Goal: Book appointment/travel/reservation

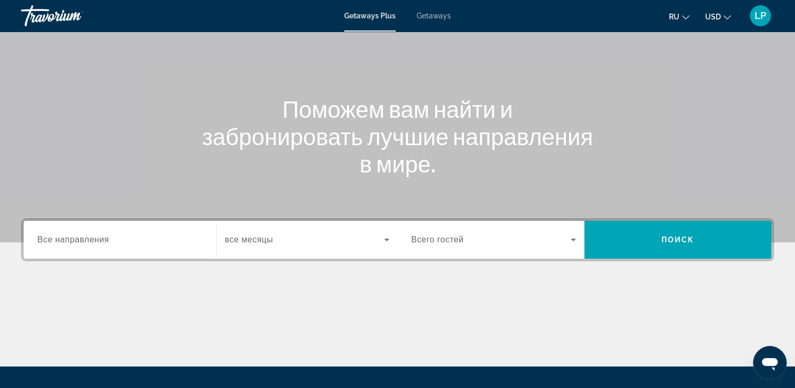
scroll to position [77, 0]
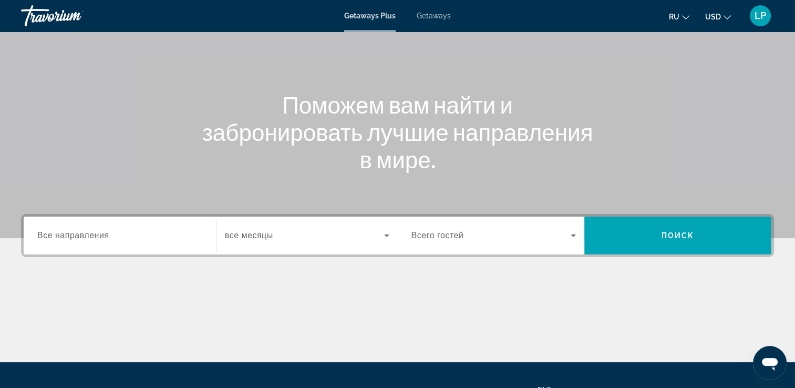
click at [108, 238] on span "Все направления" at bounding box center [73, 235] width 72 height 9
click at [108, 238] on input "Destination Все направления" at bounding box center [119, 236] width 165 height 13
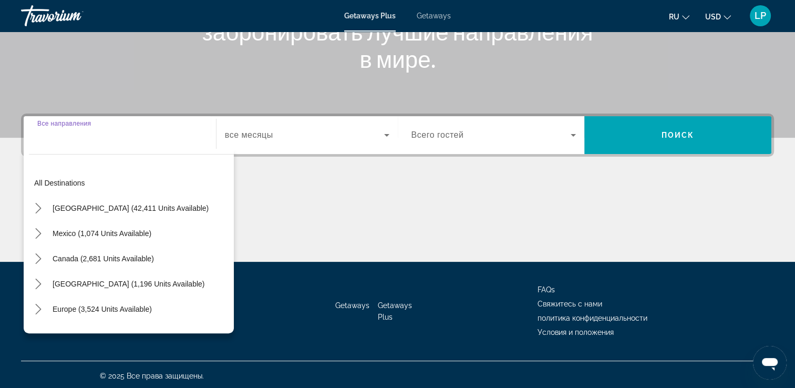
scroll to position [180, 0]
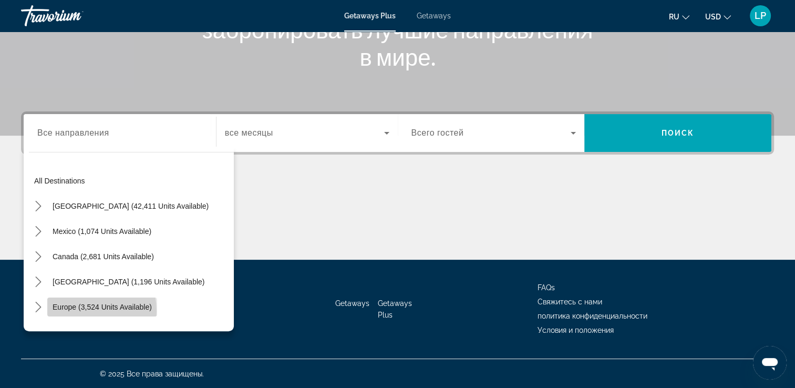
click at [76, 311] on span "Select destination: Europe (3,524 units available)" at bounding box center [102, 306] width 110 height 25
type input "**********"
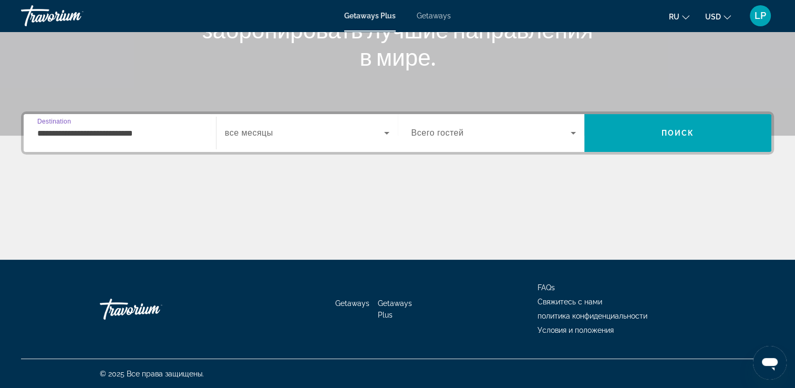
click at [170, 136] on input "**********" at bounding box center [119, 133] width 165 height 13
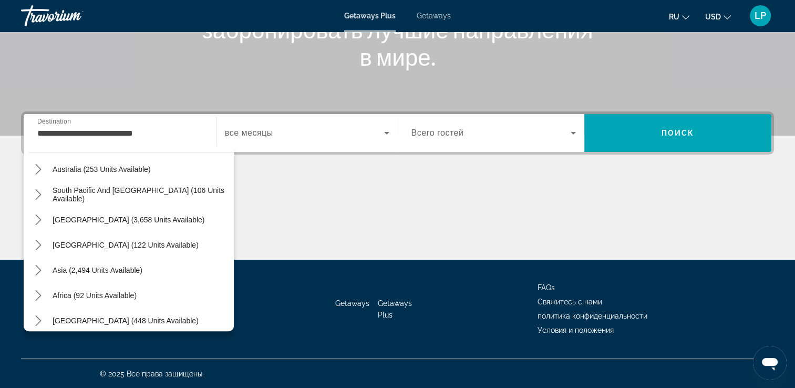
scroll to position [700, 0]
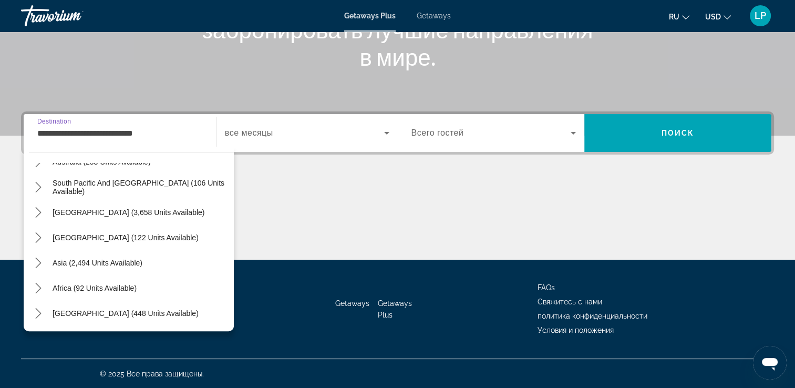
click at [168, 131] on input "**********" at bounding box center [119, 133] width 165 height 13
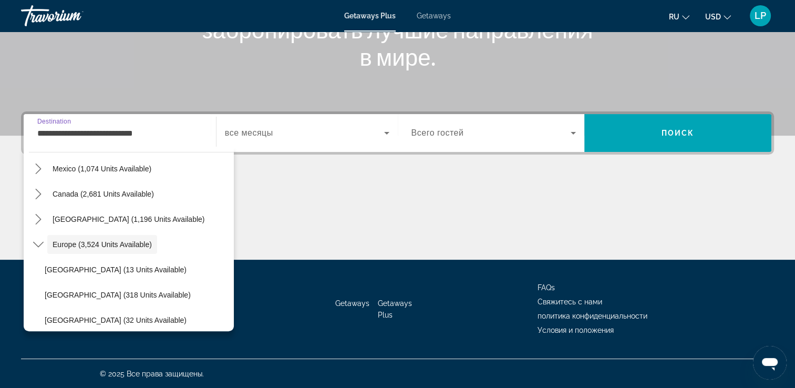
click at [166, 133] on input "**********" at bounding box center [119, 133] width 165 height 13
click at [152, 133] on input "**********" at bounding box center [119, 133] width 165 height 13
click at [171, 138] on input "**********" at bounding box center [119, 133] width 165 height 13
click at [332, 318] on div "Getaways Getaways Plus FAQs Свяжитесь с нами политика конфиденциальности Услови…" at bounding box center [397, 309] width 753 height 99
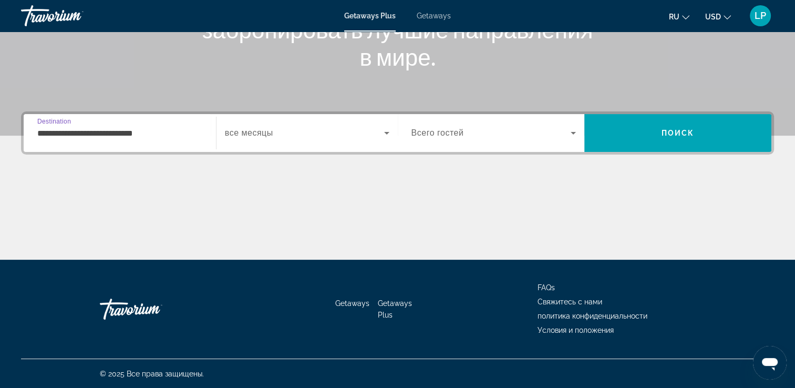
click at [159, 136] on input "**********" at bounding box center [119, 133] width 165 height 13
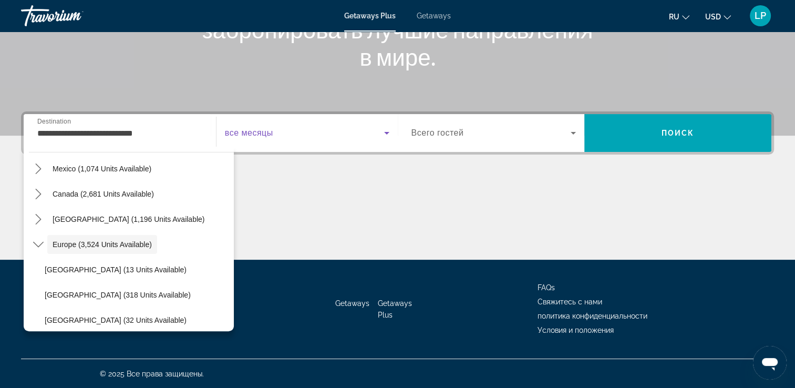
click at [387, 133] on icon "Search widget" at bounding box center [386, 133] width 5 height 3
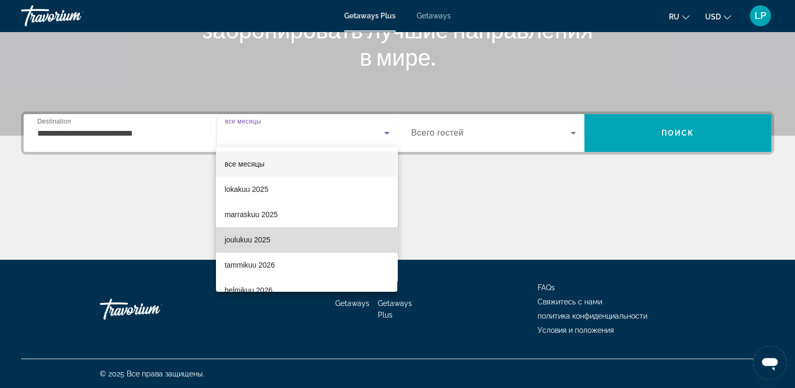
click at [341, 234] on mat-option "joulukuu 2025" at bounding box center [306, 239] width 181 height 25
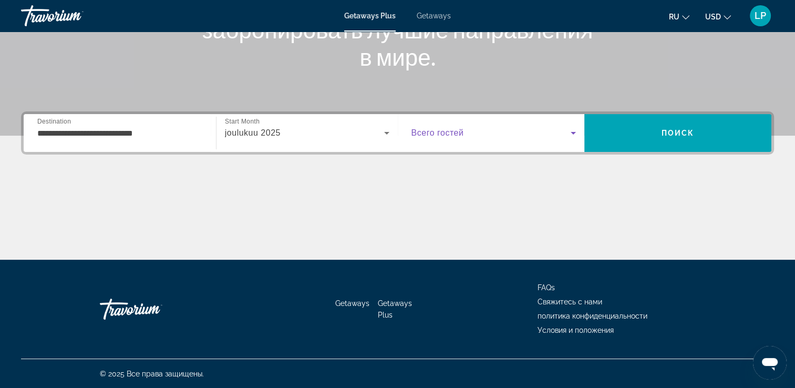
click at [572, 135] on icon "Search widget" at bounding box center [573, 133] width 13 height 13
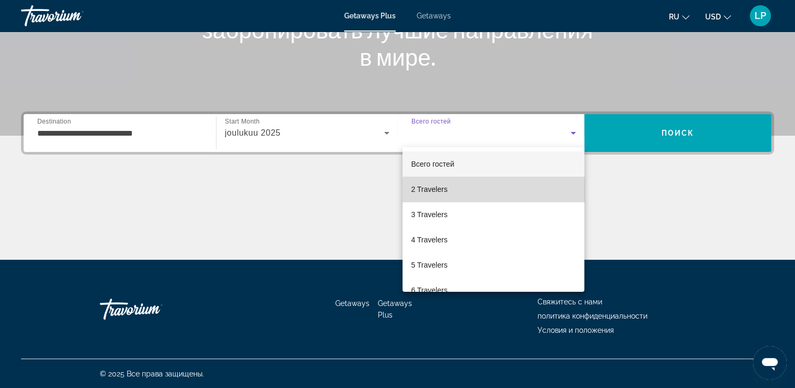
click at [522, 195] on mat-option "2 Travelers" at bounding box center [494, 189] width 182 height 25
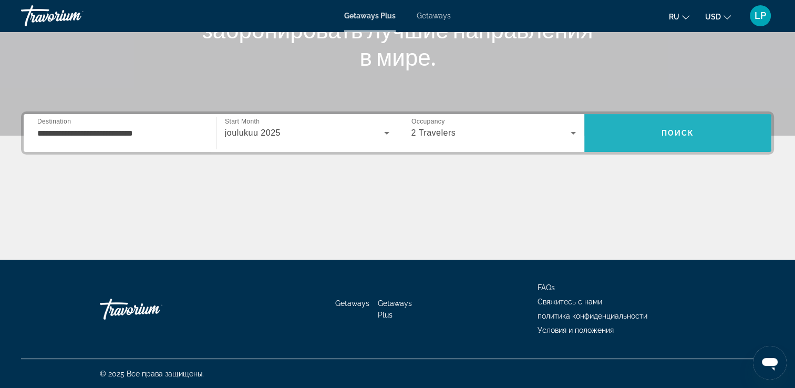
click at [677, 136] on span "Поиск" at bounding box center [678, 133] width 33 height 8
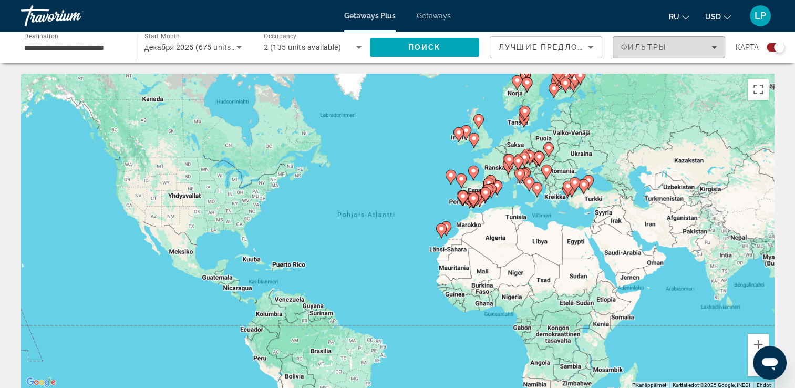
click at [717, 48] on span "Filters" at bounding box center [668, 47] width 111 height 25
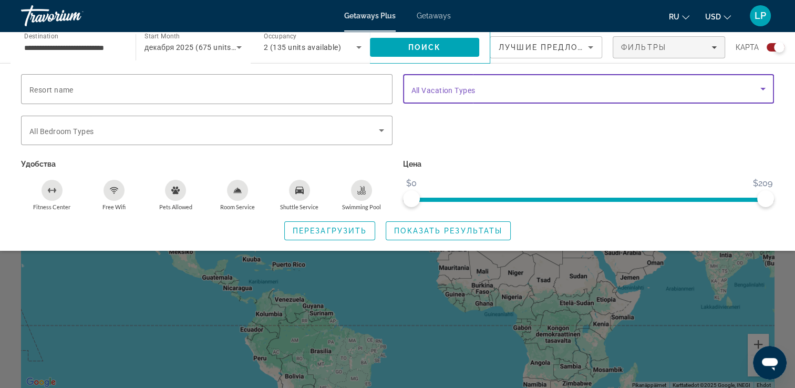
click at [765, 89] on icon "Search widget" at bounding box center [763, 89] width 13 height 13
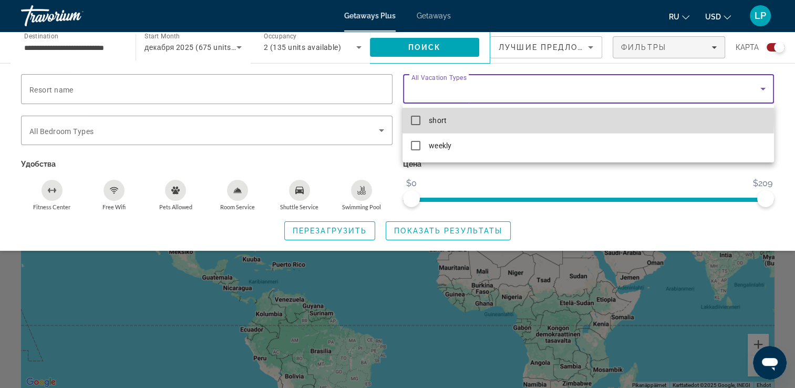
click at [417, 118] on mat-pseudo-checkbox at bounding box center [415, 120] width 9 height 9
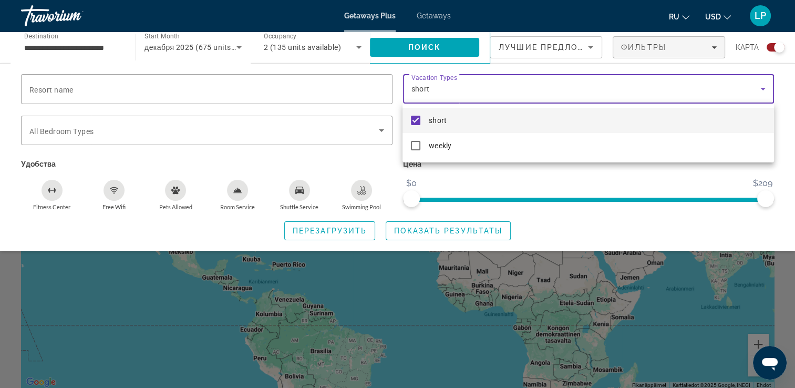
click at [514, 177] on div at bounding box center [397, 194] width 795 height 388
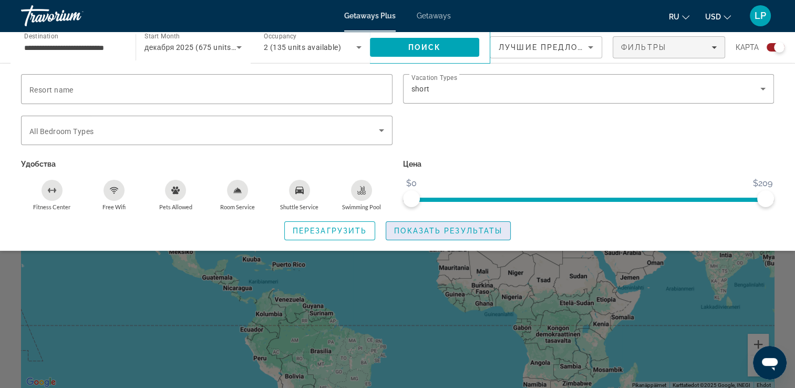
click at [427, 232] on span "Показать результаты" at bounding box center [448, 231] width 108 height 8
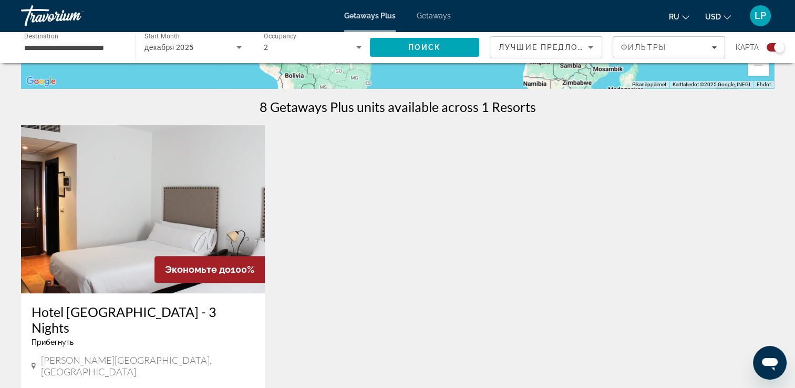
scroll to position [294, 0]
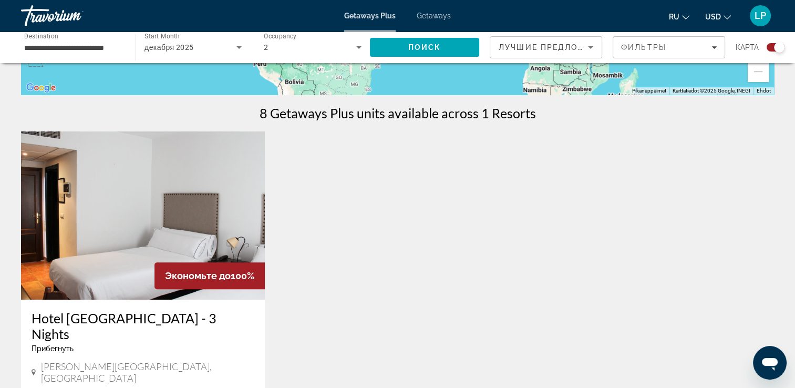
click at [138, 213] on img "Main content" at bounding box center [143, 215] width 244 height 168
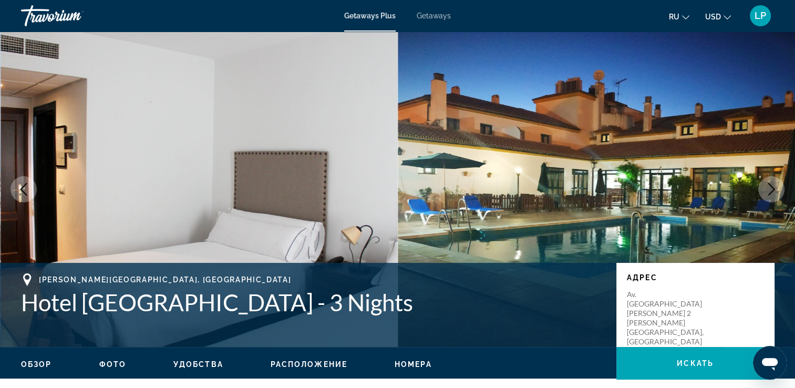
click at [773, 191] on icon "Next image" at bounding box center [771, 189] width 13 height 13
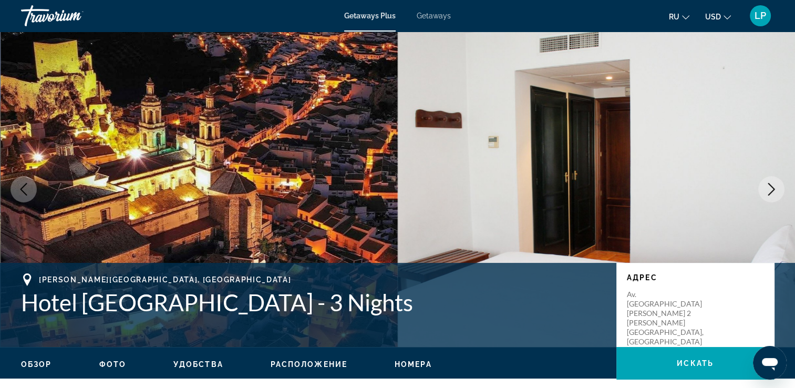
click at [773, 191] on icon "Next image" at bounding box center [771, 189] width 13 height 13
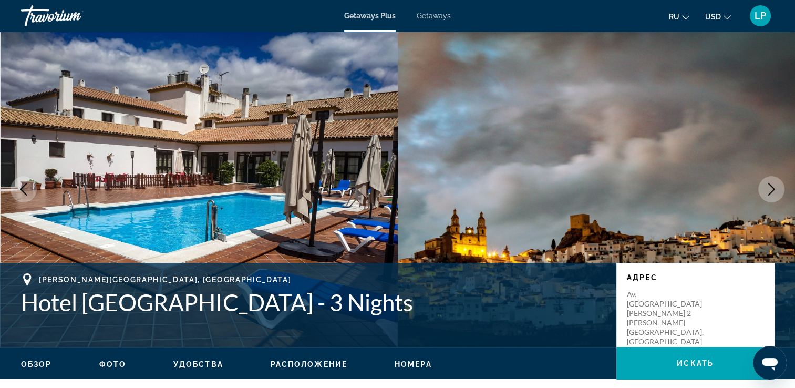
click at [773, 191] on icon "Next image" at bounding box center [771, 189] width 13 height 13
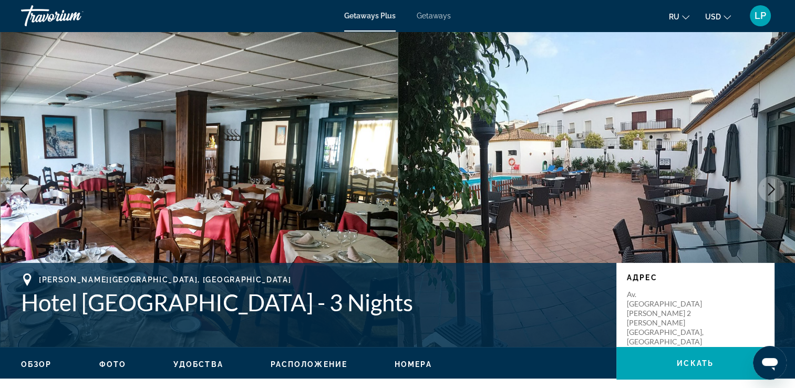
click at [773, 191] on icon "Next image" at bounding box center [771, 189] width 13 height 13
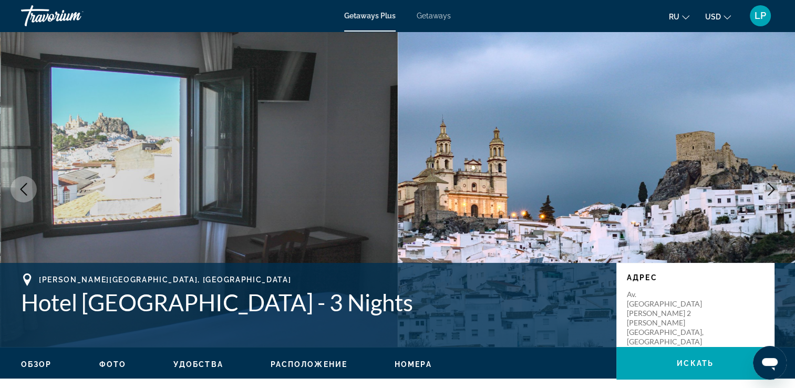
click at [773, 191] on icon "Next image" at bounding box center [771, 189] width 13 height 13
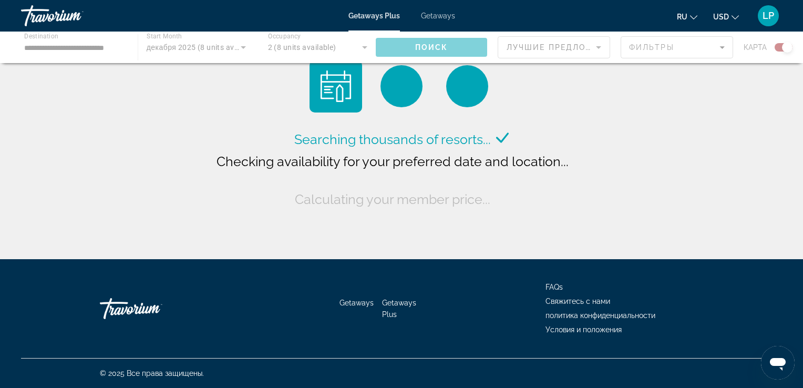
click at [722, 50] on div "Main content" at bounding box center [401, 48] width 803 height 32
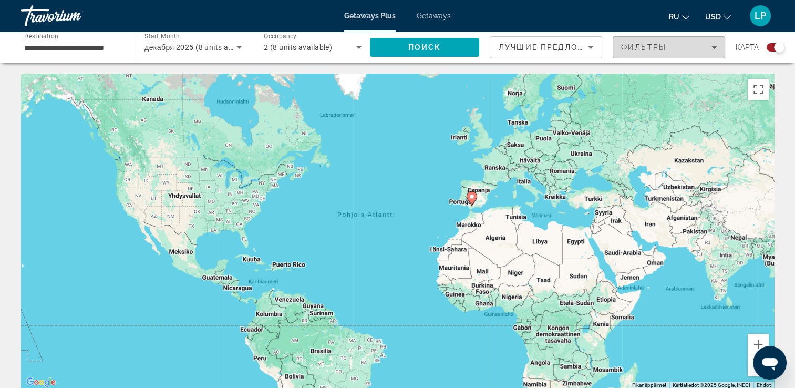
click at [714, 43] on span "Filters" at bounding box center [668, 47] width 111 height 25
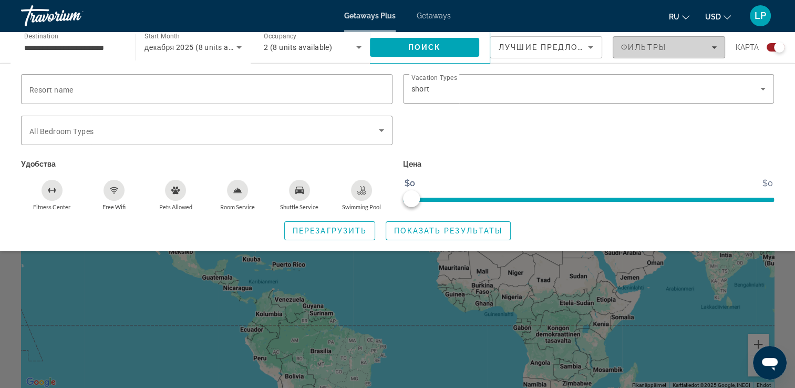
click at [709, 49] on div "Фильтры" at bounding box center [669, 47] width 96 height 8
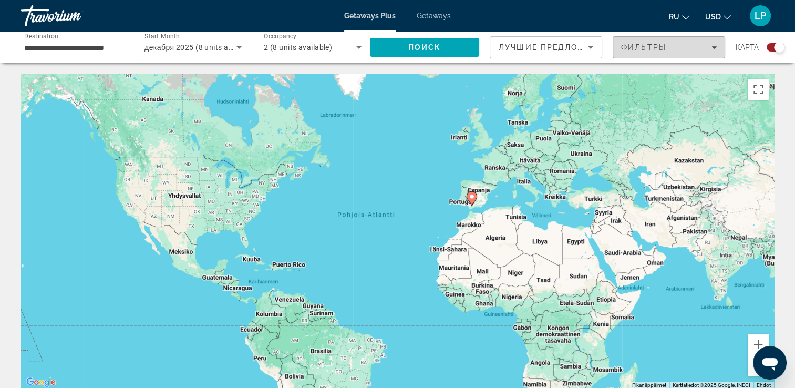
click at [709, 49] on div "Фильтры" at bounding box center [669, 47] width 96 height 8
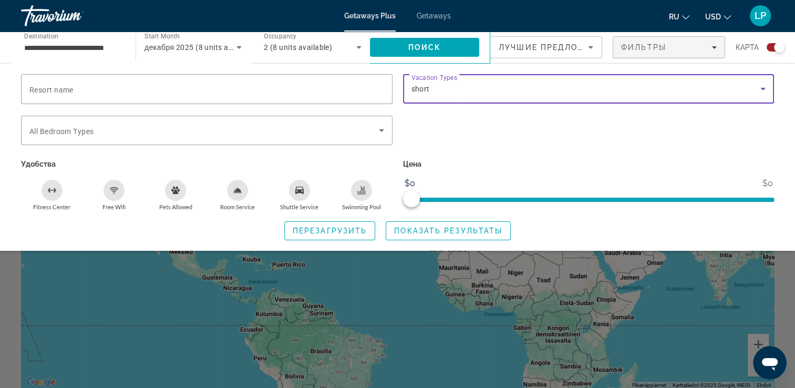
click at [763, 88] on icon "Search widget" at bounding box center [762, 89] width 5 height 3
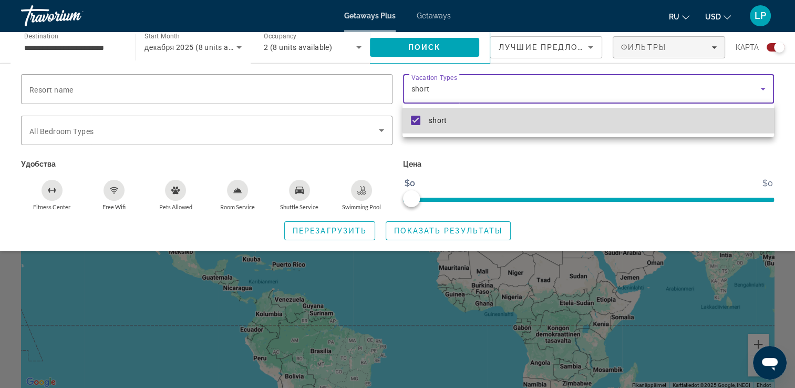
click at [706, 114] on mat-option "short" at bounding box center [588, 120] width 371 height 25
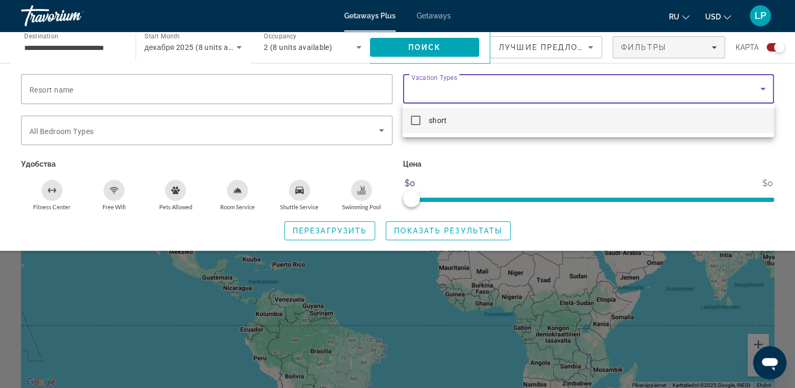
click at [766, 87] on div at bounding box center [397, 194] width 795 height 388
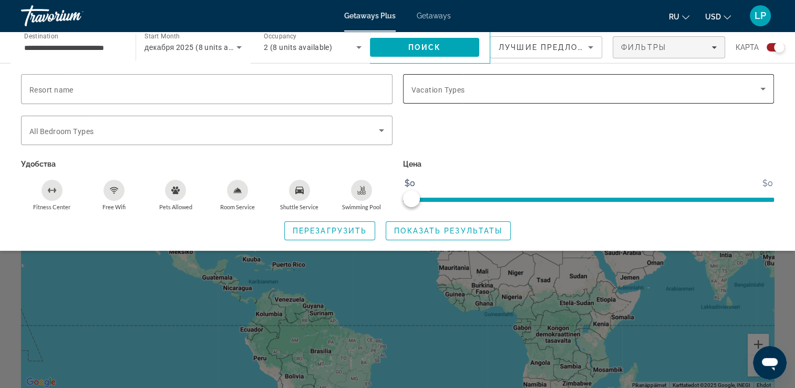
click at [761, 89] on icon "Search widget" at bounding box center [763, 89] width 13 height 13
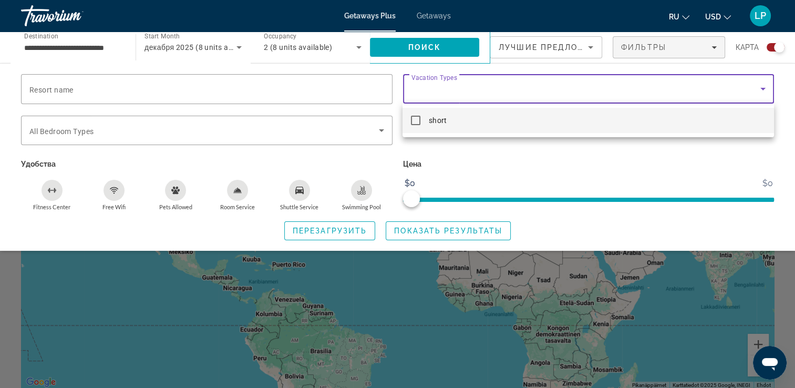
click at [694, 230] on div at bounding box center [397, 194] width 795 height 388
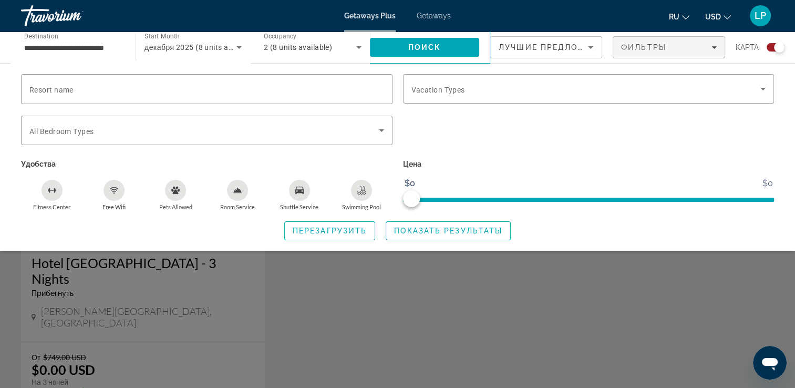
scroll to position [364, 0]
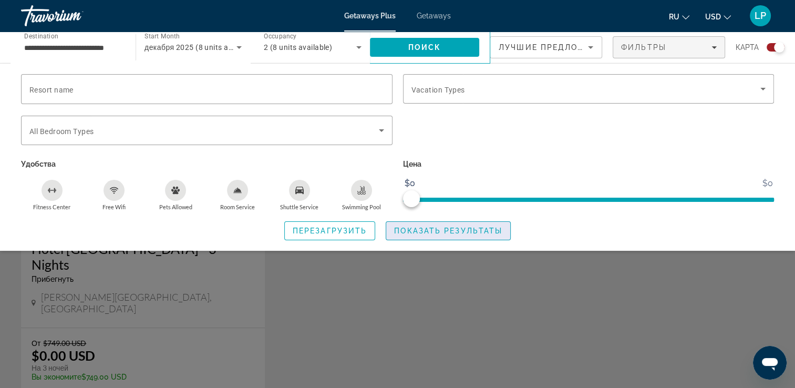
click at [488, 230] on span "Показать результаты" at bounding box center [448, 231] width 108 height 8
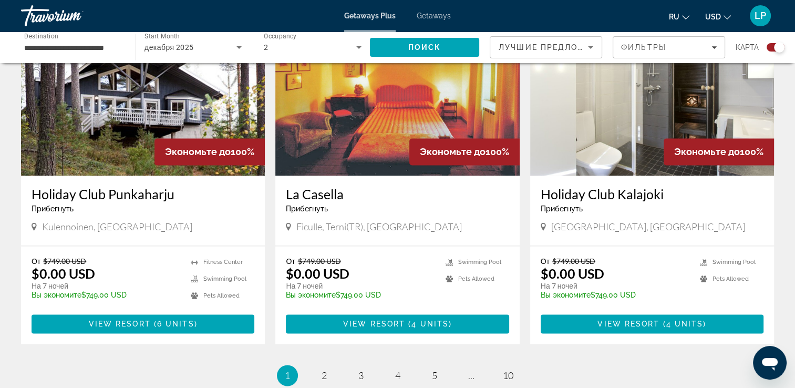
scroll to position [1638, 0]
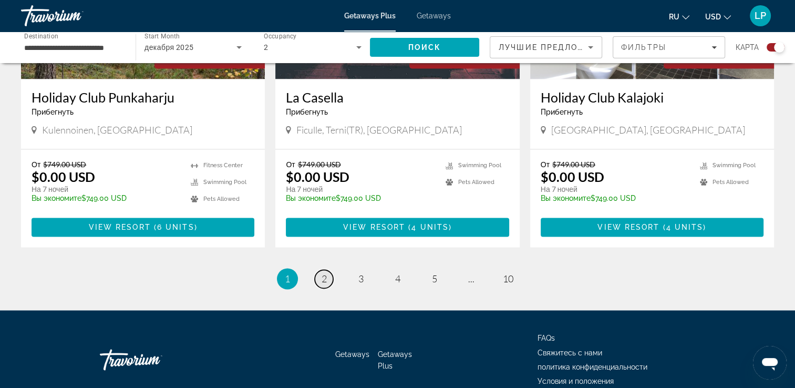
click at [323, 270] on link "page 2" at bounding box center [324, 279] width 18 height 18
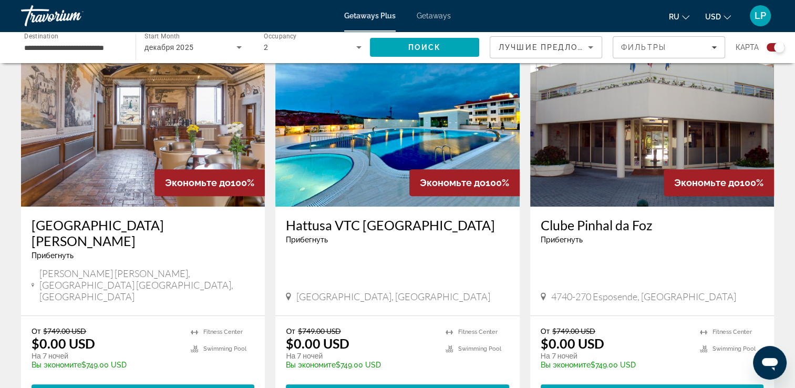
scroll to position [392, 0]
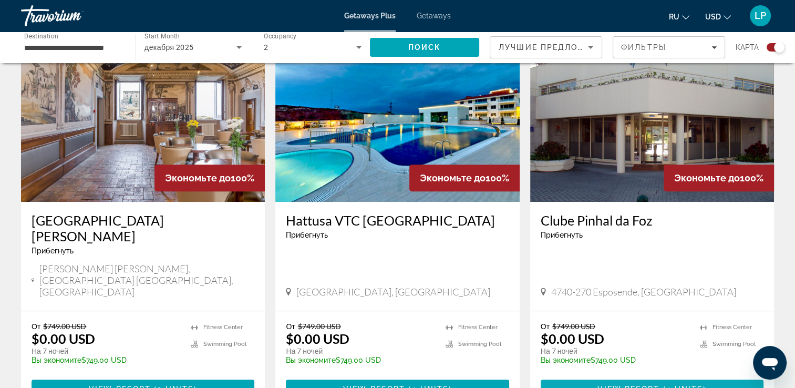
click at [652, 385] on span "View Resort" at bounding box center [629, 389] width 62 height 8
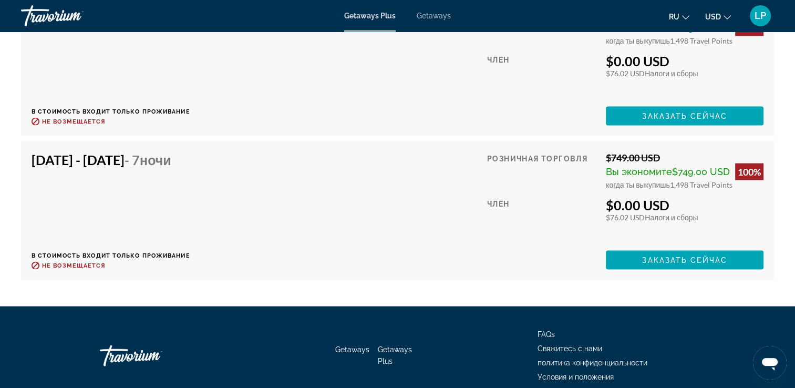
scroll to position [2136, 0]
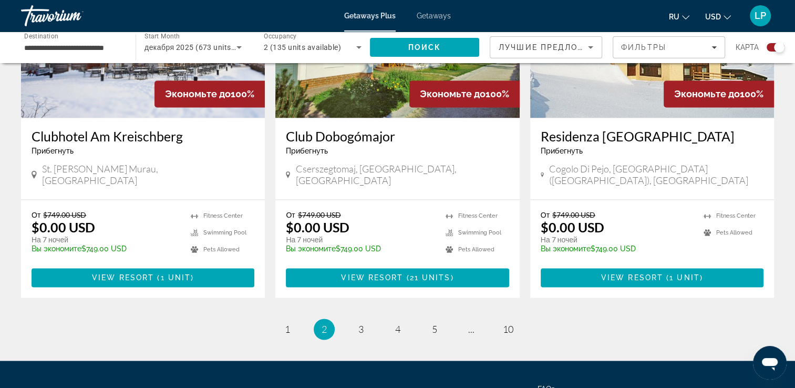
scroll to position [1631, 0]
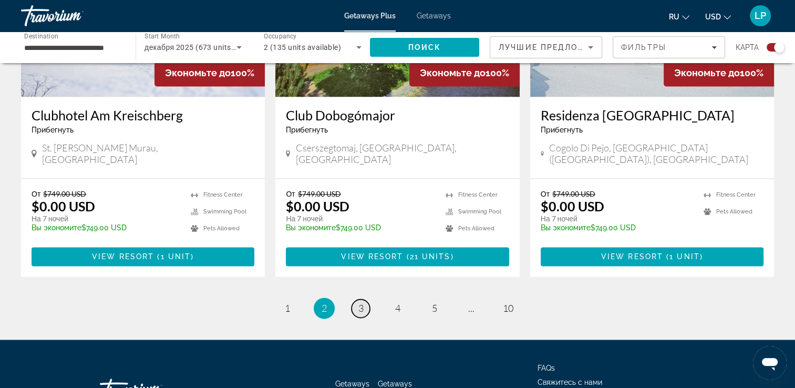
click at [360, 302] on span "3" at bounding box center [360, 308] width 5 height 12
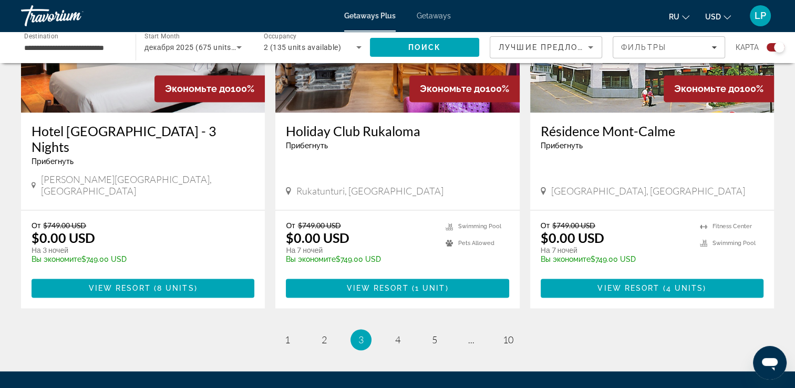
scroll to position [1638, 0]
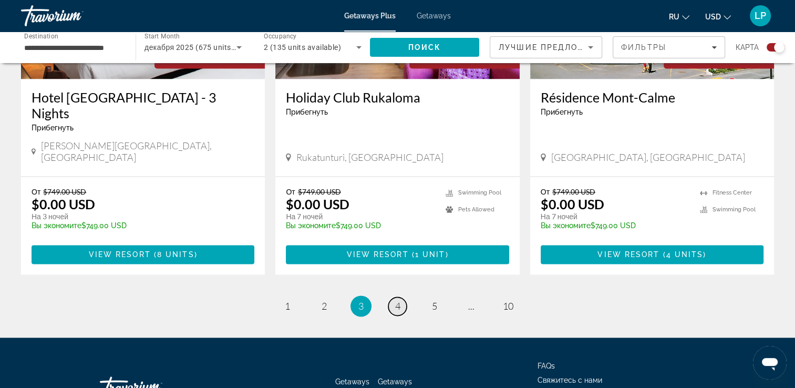
click at [400, 300] on span "4" at bounding box center [397, 306] width 5 height 12
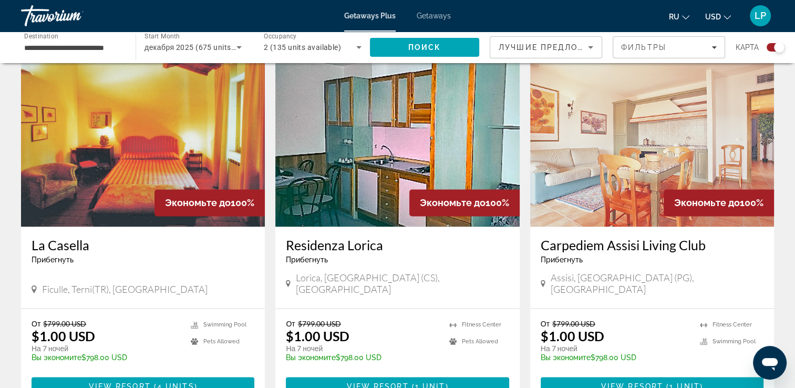
scroll to position [1520, 0]
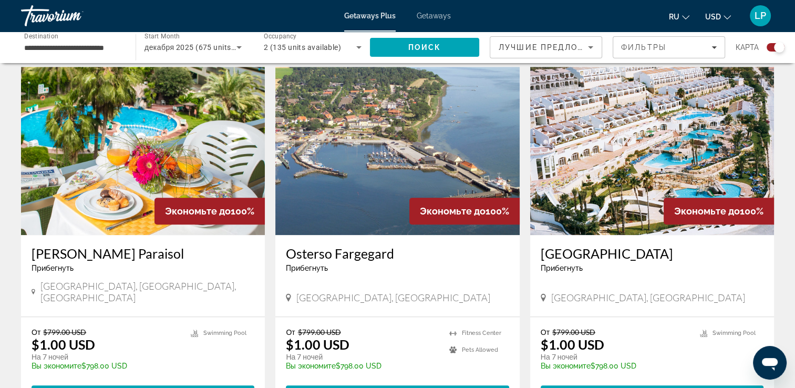
scroll to position [1099, 0]
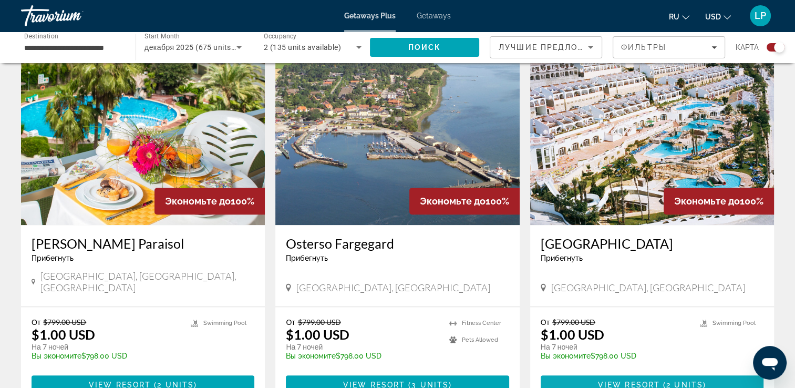
click at [647, 380] on span "View Resort" at bounding box center [629, 384] width 62 height 8
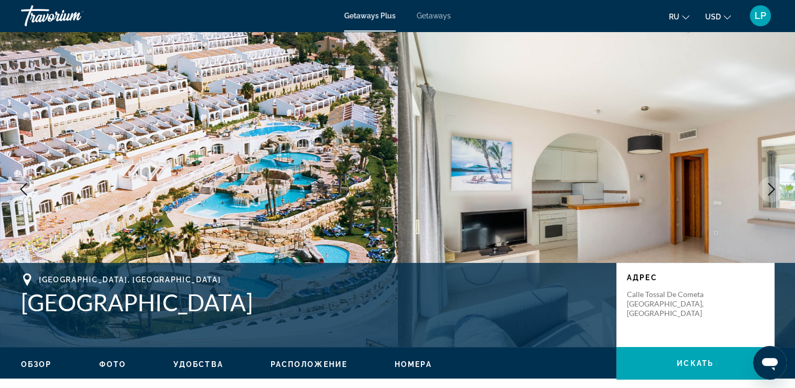
click at [767, 193] on icon "Next image" at bounding box center [771, 189] width 13 height 13
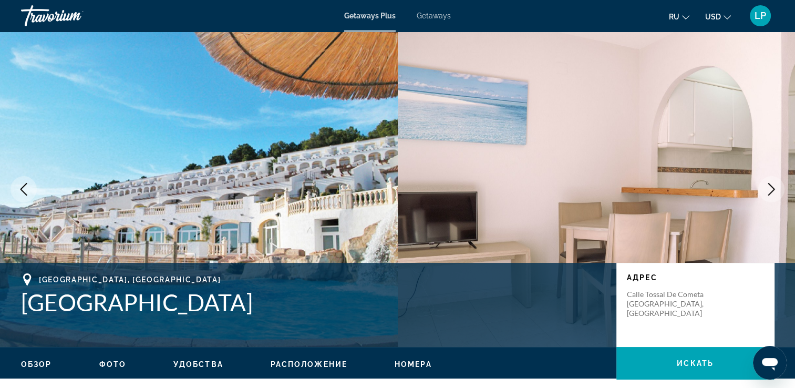
click at [767, 193] on icon "Next image" at bounding box center [771, 189] width 13 height 13
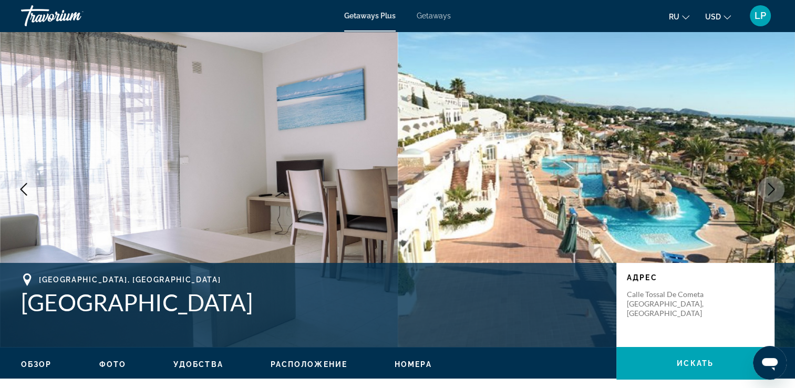
click at [767, 193] on icon "Next image" at bounding box center [771, 189] width 13 height 13
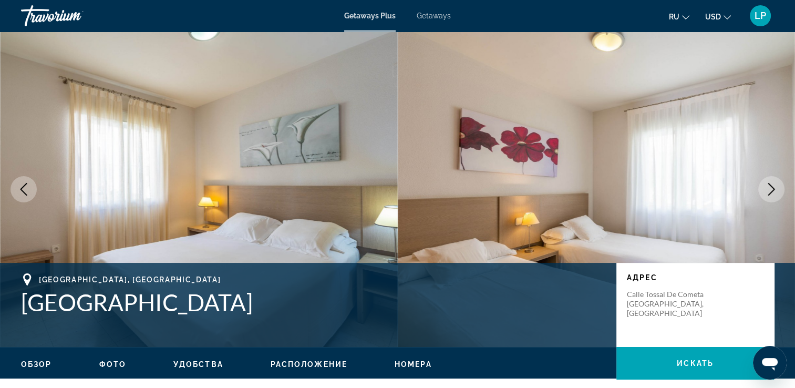
click at [767, 193] on icon "Next image" at bounding box center [771, 189] width 13 height 13
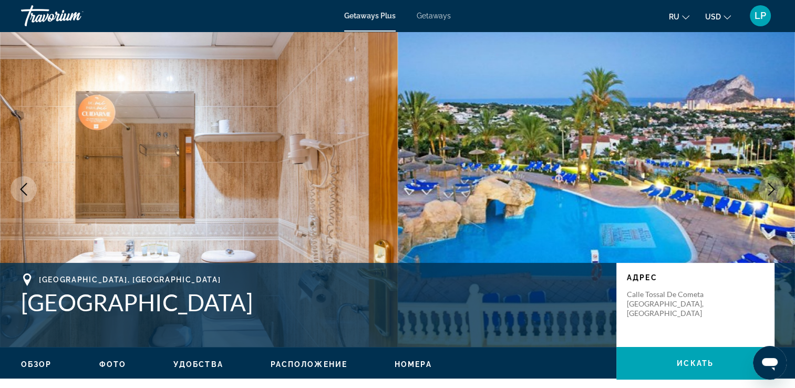
click at [767, 193] on icon "Next image" at bounding box center [771, 189] width 13 height 13
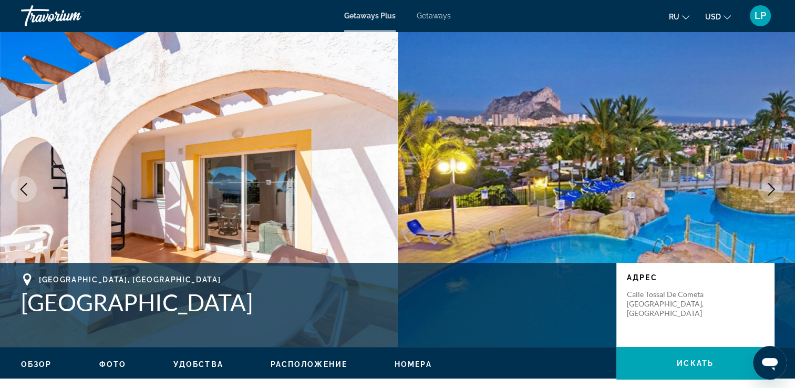
click at [767, 193] on icon "Next image" at bounding box center [771, 189] width 13 height 13
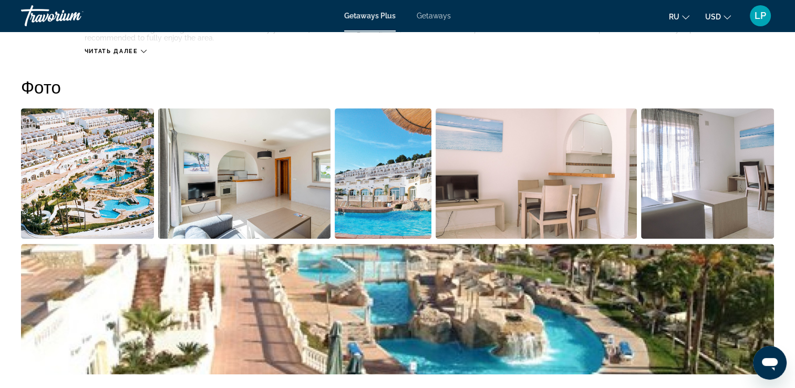
scroll to position [539, 0]
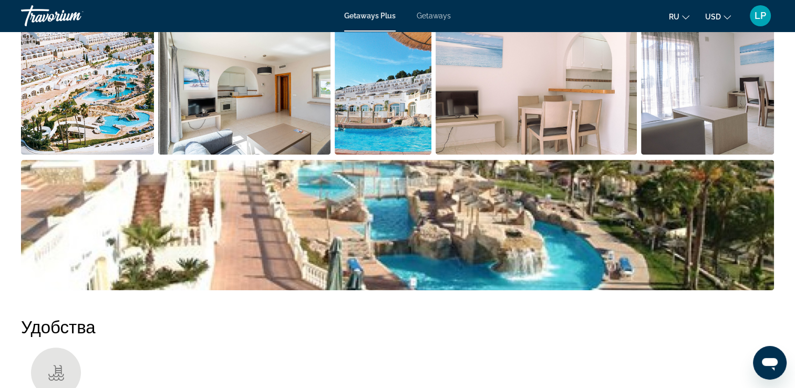
click at [130, 112] on img "Open full-screen image slider" at bounding box center [87, 89] width 133 height 130
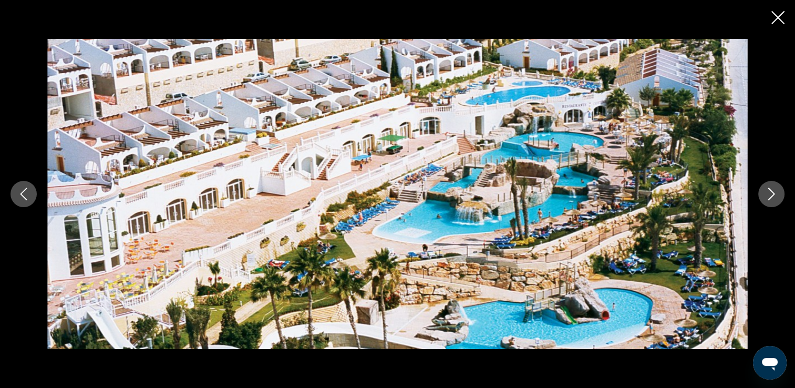
click at [768, 199] on icon "Next image" at bounding box center [771, 194] width 13 height 13
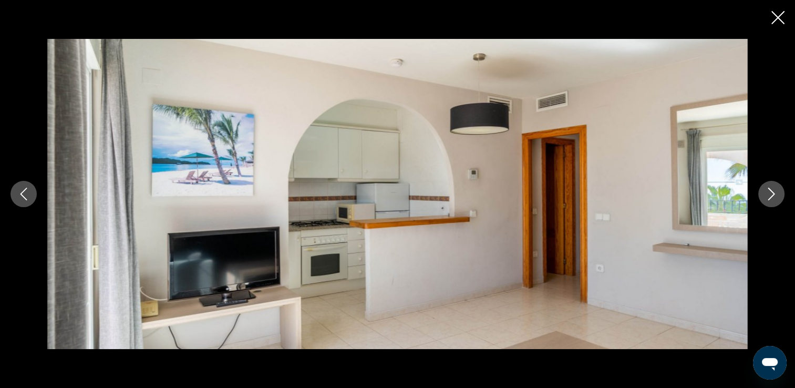
click at [768, 199] on icon "Next image" at bounding box center [771, 194] width 13 height 13
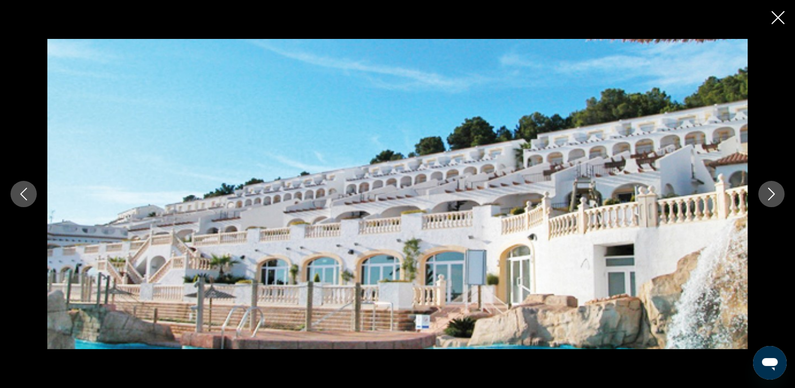
click at [768, 199] on icon "Next image" at bounding box center [771, 194] width 13 height 13
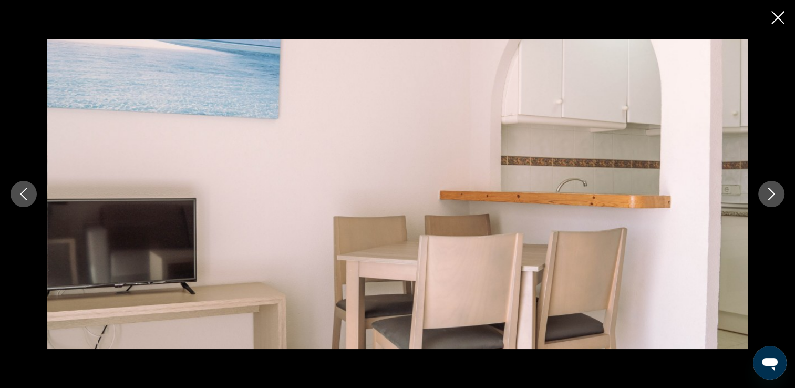
click at [768, 199] on icon "Next image" at bounding box center [771, 194] width 13 height 13
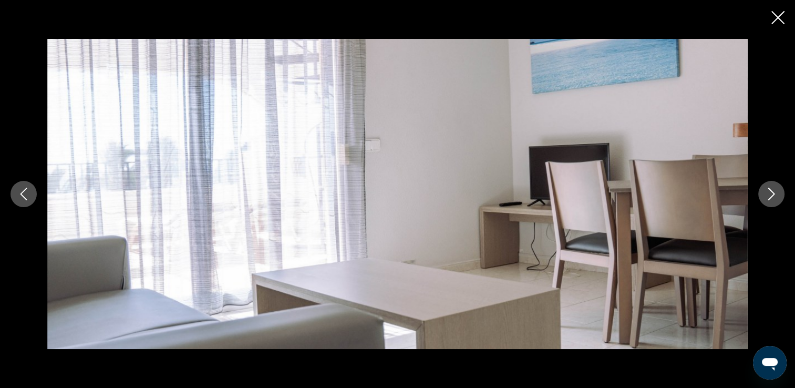
click at [768, 199] on icon "Next image" at bounding box center [771, 194] width 13 height 13
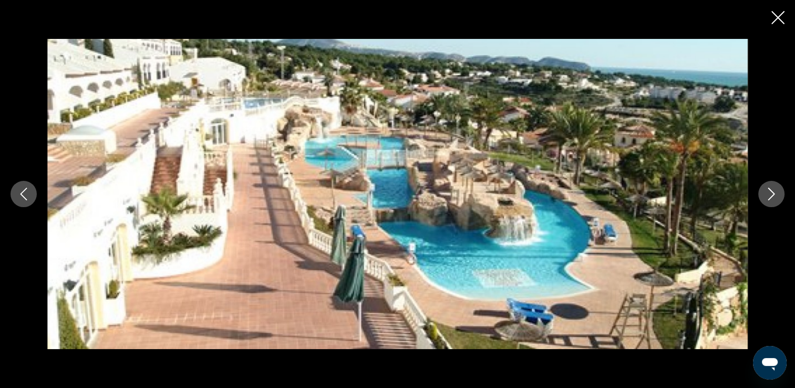
click at [768, 199] on icon "Next image" at bounding box center [771, 194] width 13 height 13
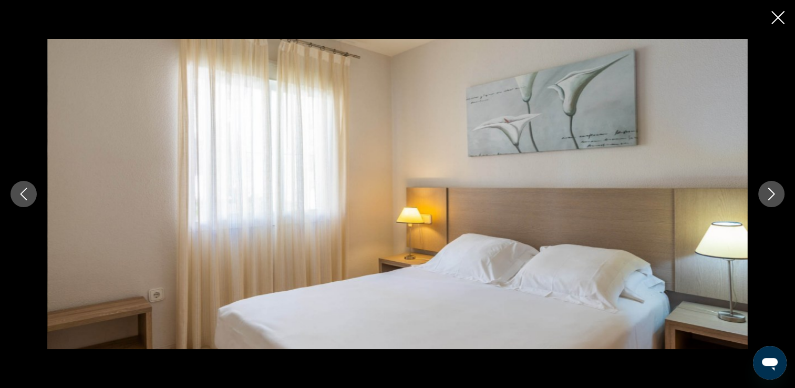
click at [766, 197] on icon "Next image" at bounding box center [771, 194] width 13 height 13
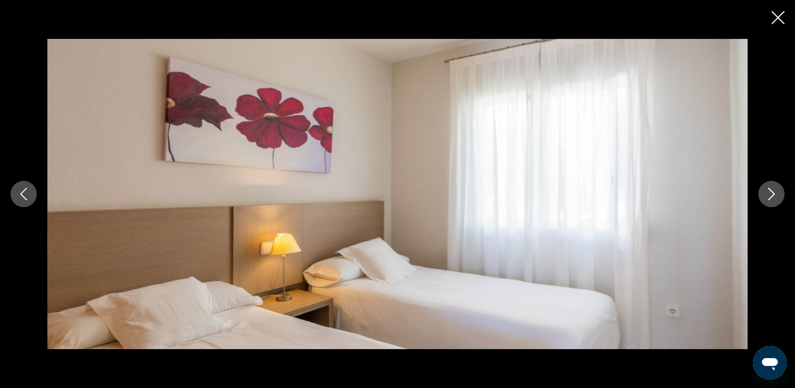
click at [766, 197] on icon "Next image" at bounding box center [771, 194] width 13 height 13
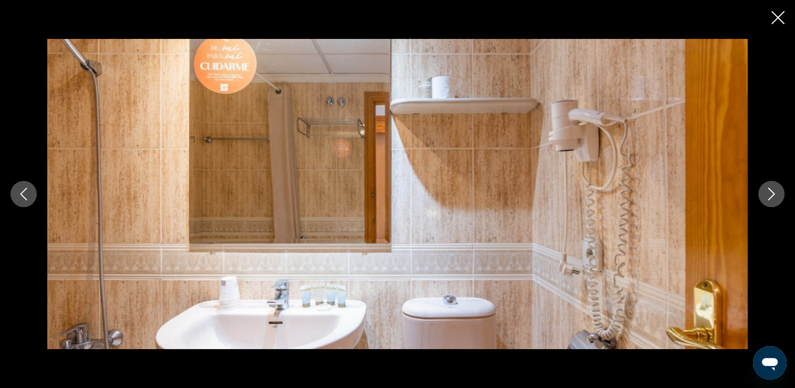
click at [766, 197] on icon "Next image" at bounding box center [771, 194] width 13 height 13
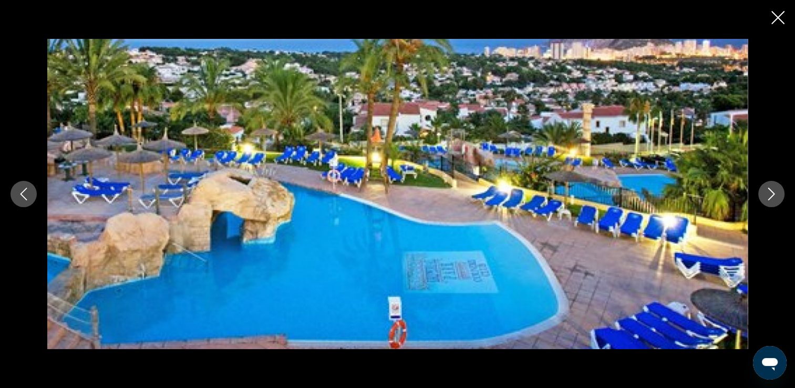
click at [766, 197] on icon "Next image" at bounding box center [771, 194] width 13 height 13
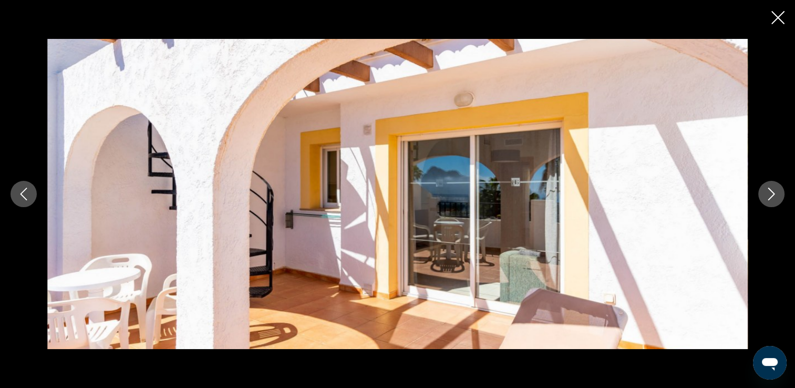
click at [766, 197] on icon "Next image" at bounding box center [771, 194] width 13 height 13
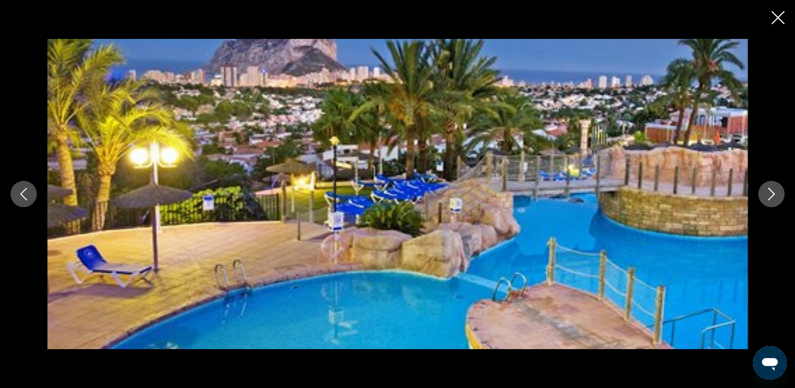
click at [767, 191] on icon "Next image" at bounding box center [771, 194] width 13 height 13
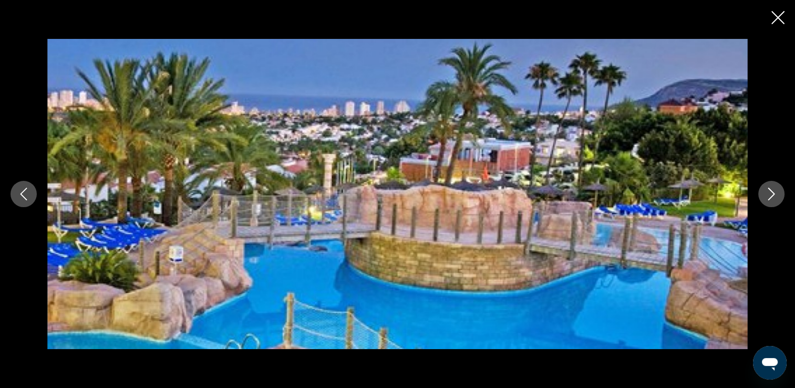
click at [767, 191] on icon "Next image" at bounding box center [771, 194] width 13 height 13
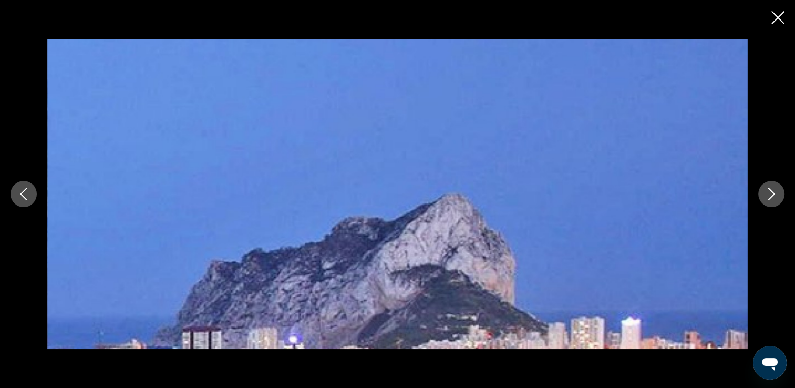
click at [767, 191] on icon "Next image" at bounding box center [771, 194] width 13 height 13
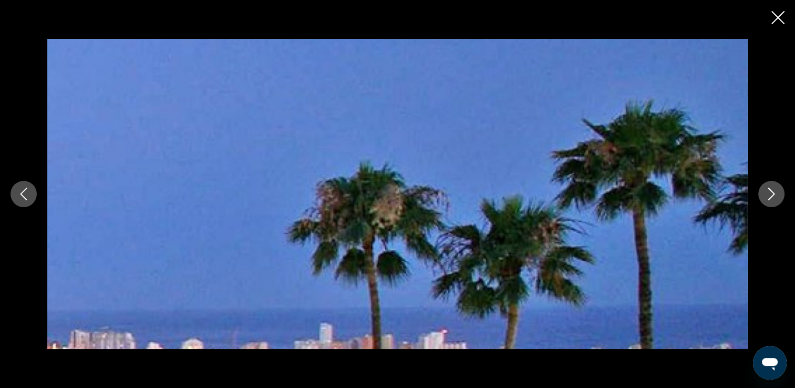
click at [767, 191] on icon "Next image" at bounding box center [771, 194] width 13 height 13
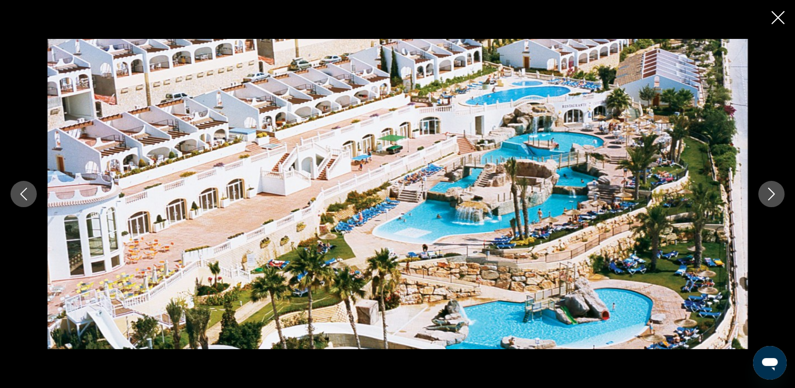
click at [776, 20] on icon "Close slideshow" at bounding box center [777, 17] width 13 height 13
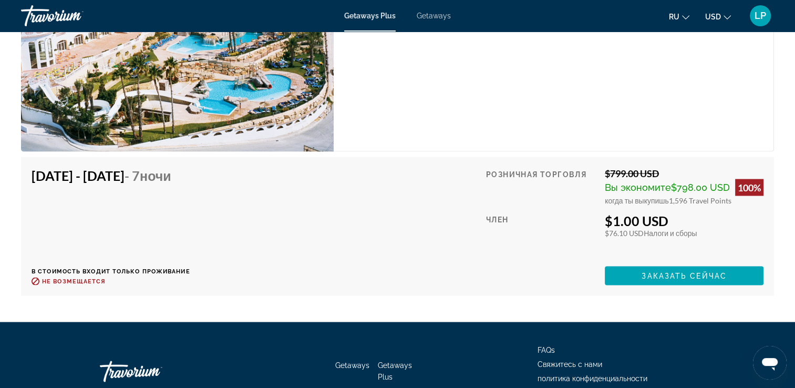
scroll to position [1947, 0]
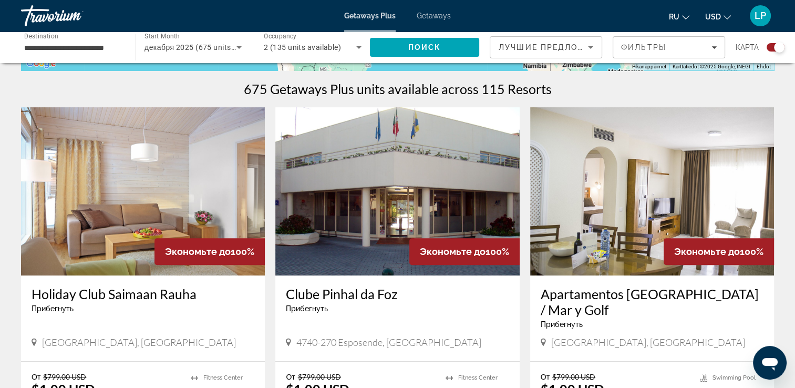
scroll to position [322, 0]
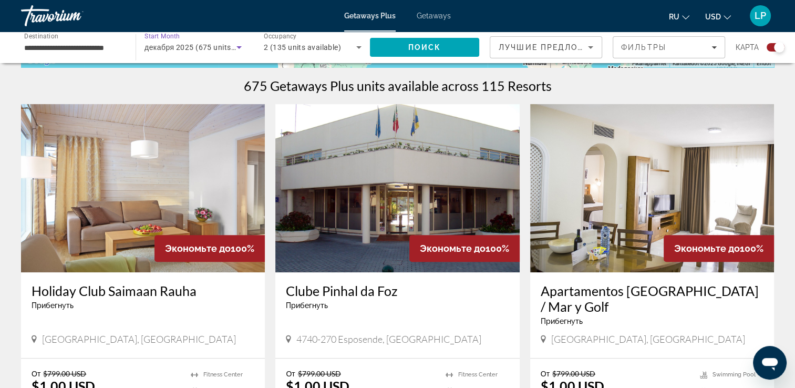
click at [240, 48] on icon "Search widget" at bounding box center [238, 47] width 5 height 3
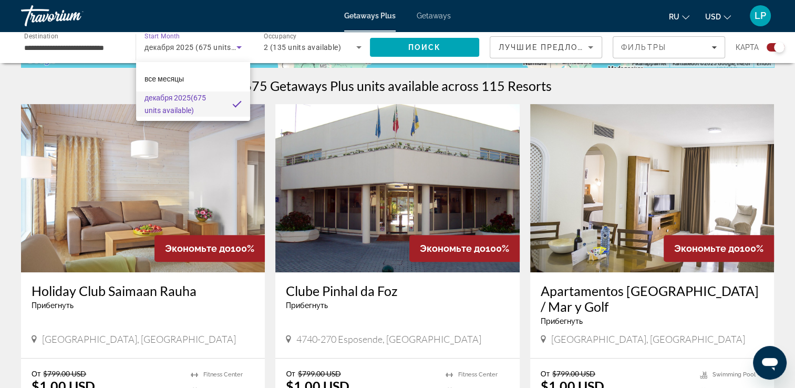
click at [235, 104] on mat-pseudo-checkbox at bounding box center [236, 103] width 9 height 9
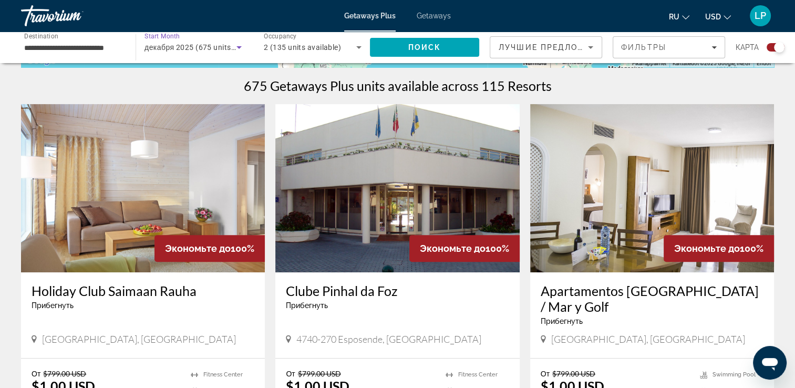
click at [238, 49] on icon "Search widget" at bounding box center [239, 47] width 13 height 13
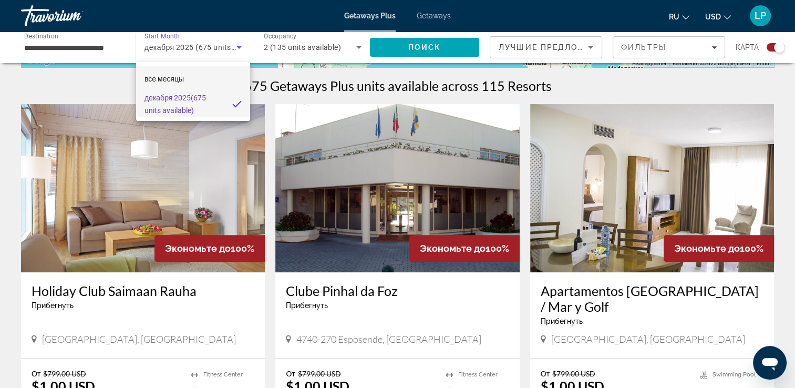
click at [183, 81] on span "все месяцы" at bounding box center [164, 79] width 39 height 8
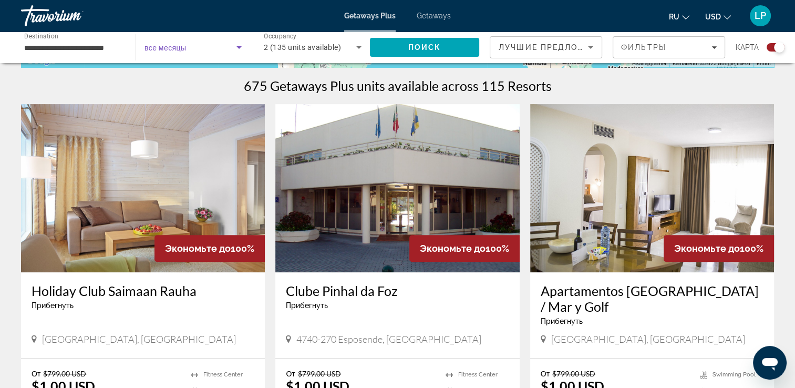
click at [238, 44] on icon "Search widget" at bounding box center [239, 47] width 13 height 13
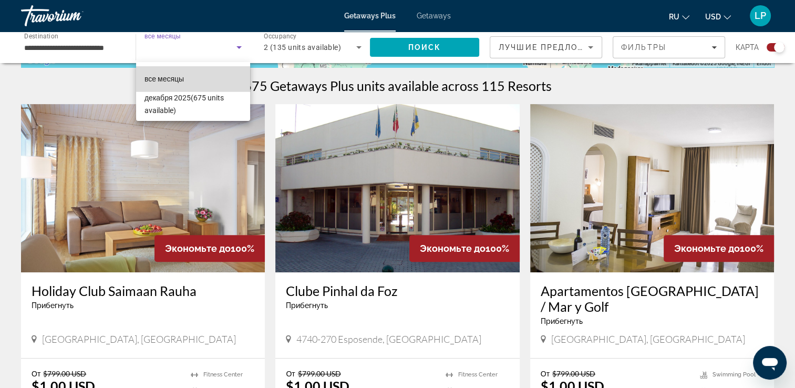
click at [189, 83] on mat-option "все месяцы" at bounding box center [193, 78] width 114 height 25
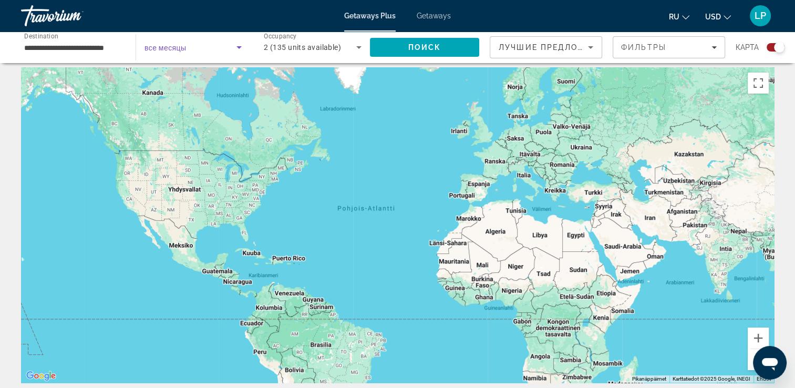
scroll to position [0, 0]
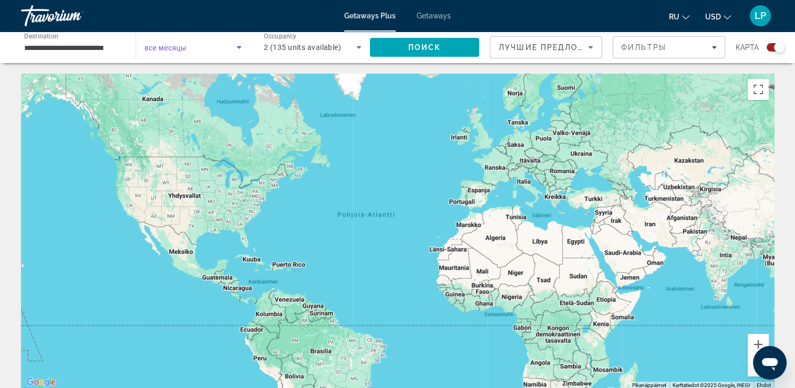
click at [236, 46] on icon "Search widget" at bounding box center [239, 47] width 13 height 13
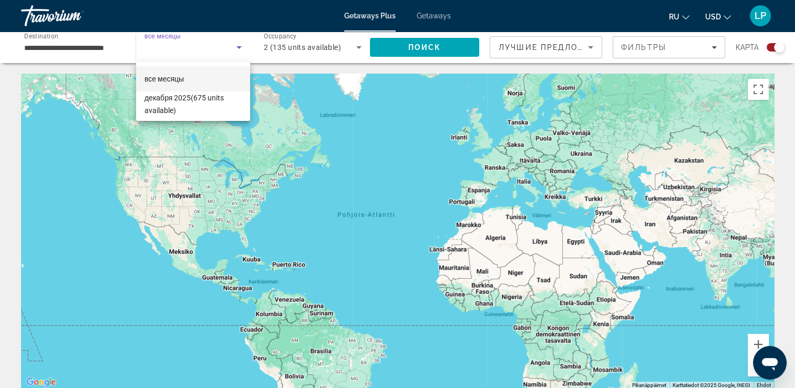
click at [167, 53] on div at bounding box center [397, 194] width 795 height 388
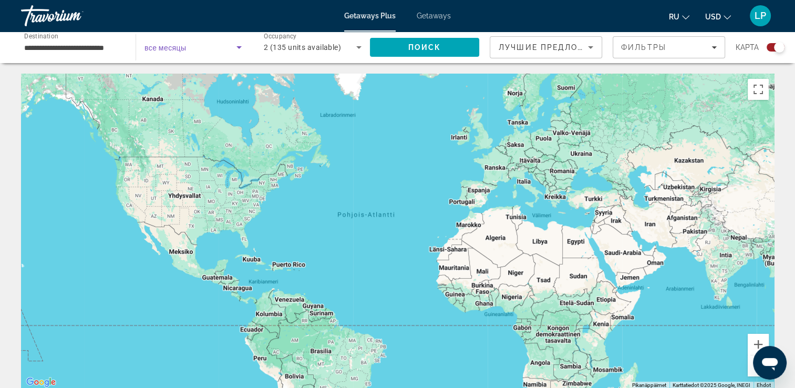
click at [239, 48] on icon "Search widget" at bounding box center [238, 47] width 5 height 3
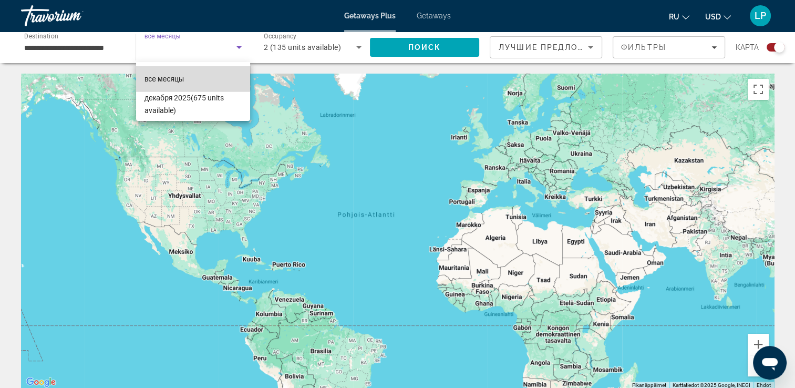
click at [187, 75] on mat-option "все месяцы" at bounding box center [193, 78] width 114 height 25
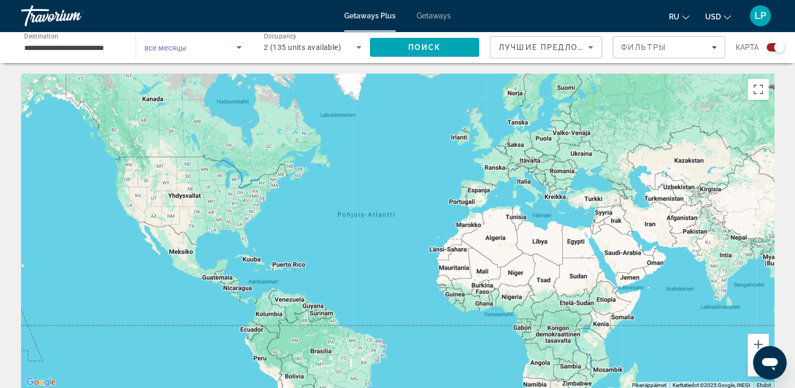
click at [190, 46] on span "Search widget" at bounding box center [191, 47] width 92 height 13
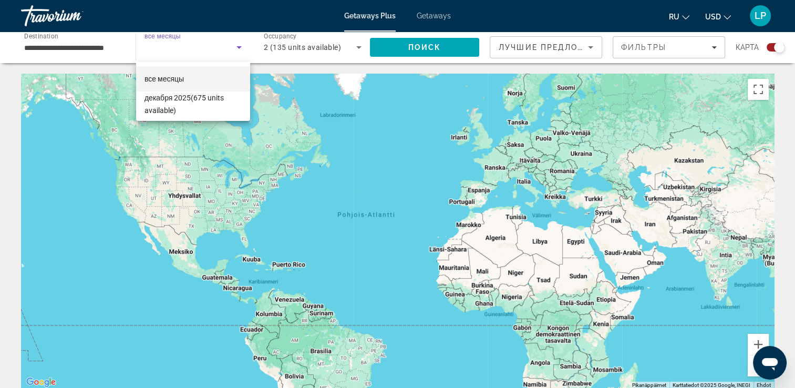
click at [593, 49] on div at bounding box center [397, 194] width 795 height 388
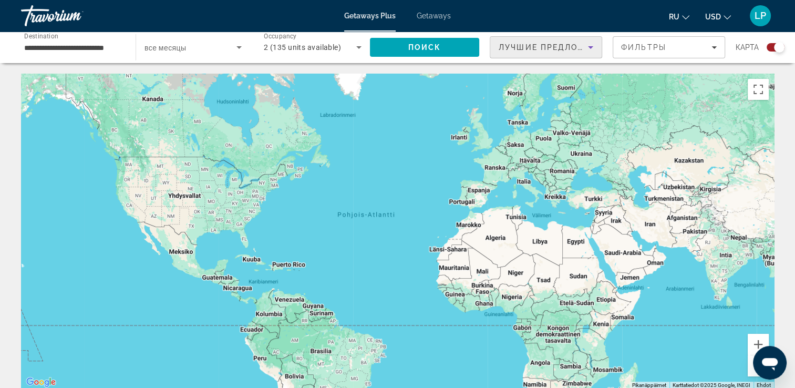
click at [584, 48] on icon "Sort by" at bounding box center [590, 47] width 13 height 13
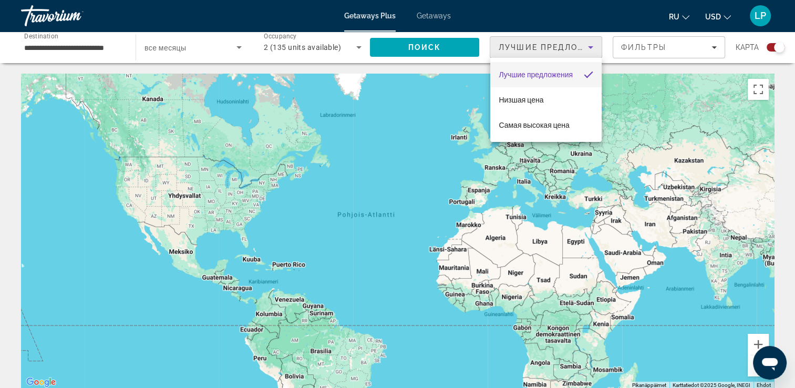
click at [433, 52] on div at bounding box center [397, 194] width 795 height 388
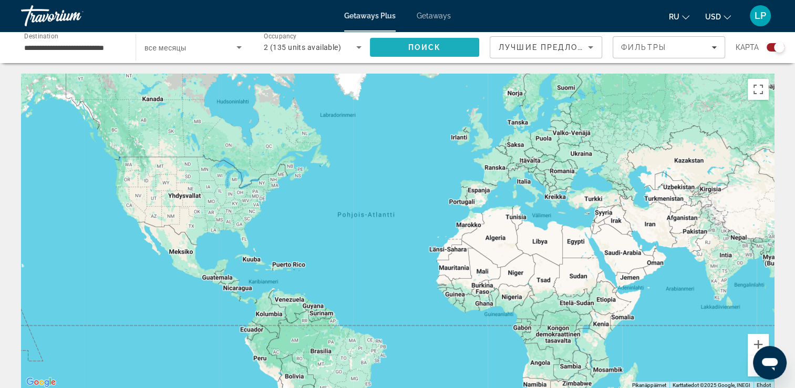
click at [433, 52] on span "Search" at bounding box center [424, 47] width 109 height 25
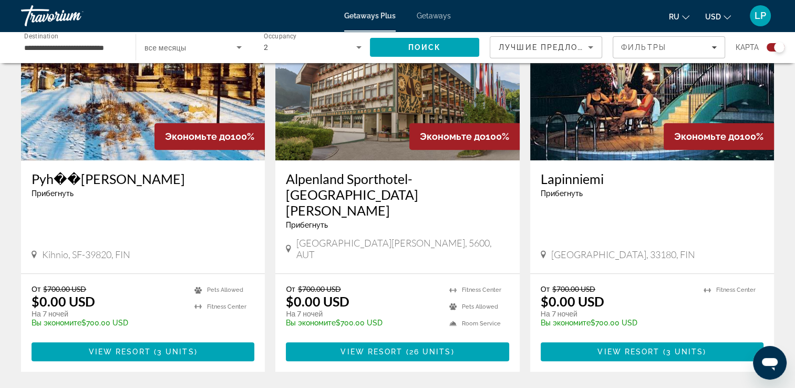
scroll to position [455, 0]
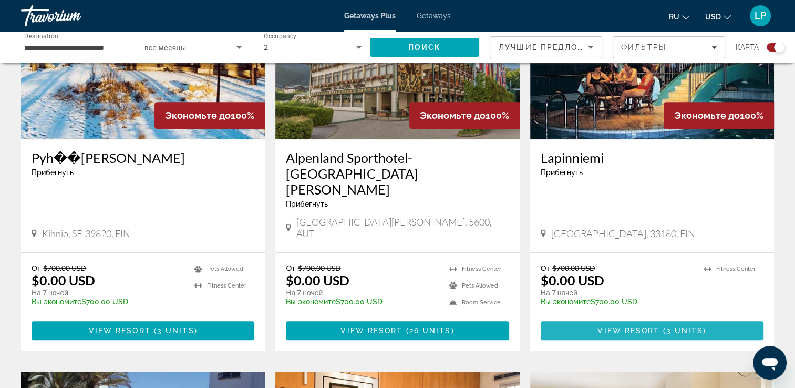
click at [660, 326] on span "View Resort" at bounding box center [629, 330] width 62 height 8
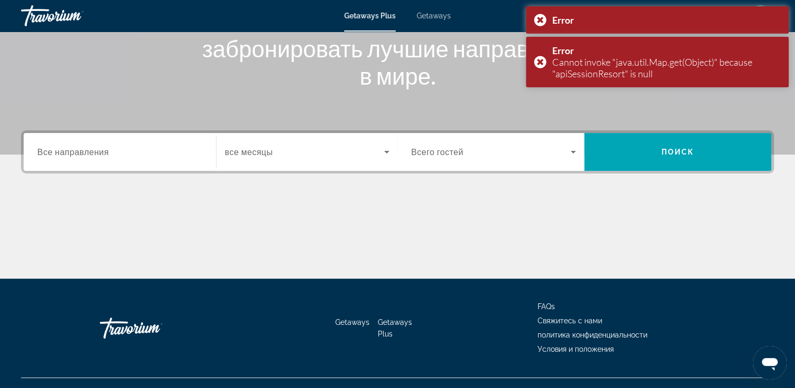
scroll to position [168, 0]
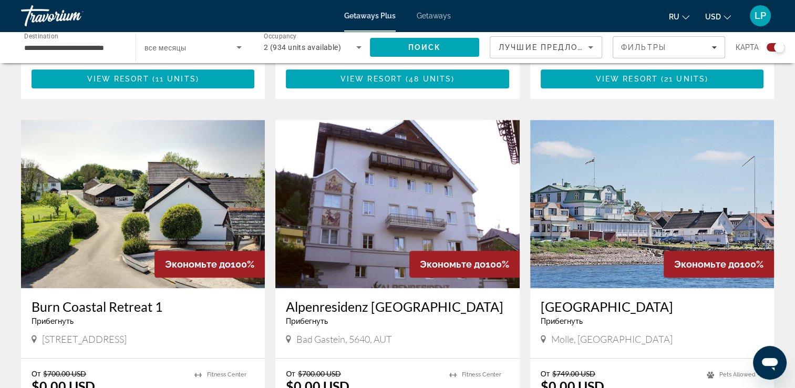
scroll to position [1106, 0]
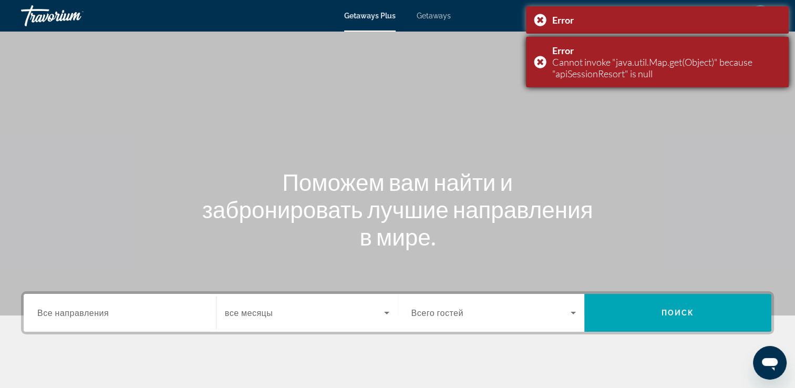
click at [539, 61] on div "Error Cannot invoke "java.util.Map.get(Object)" because "apiSessionResort" is n…" at bounding box center [657, 62] width 263 height 50
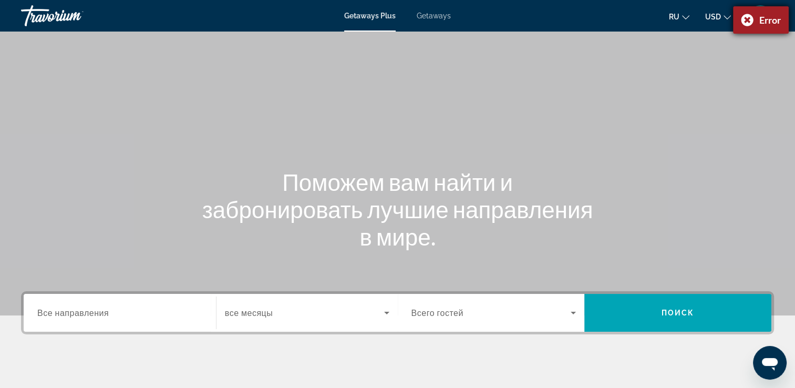
click at [746, 22] on div "Error" at bounding box center [761, 19] width 56 height 27
